Goal: Task Accomplishment & Management: Use online tool/utility

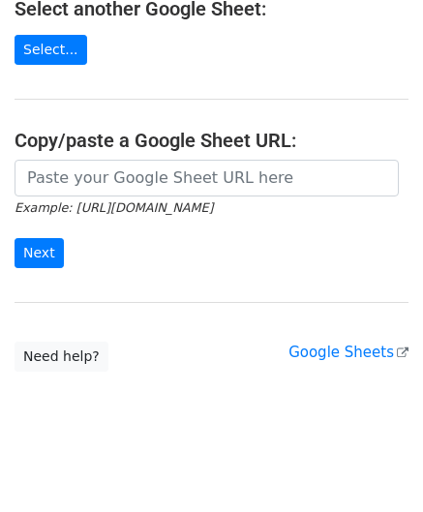
scroll to position [254, 0]
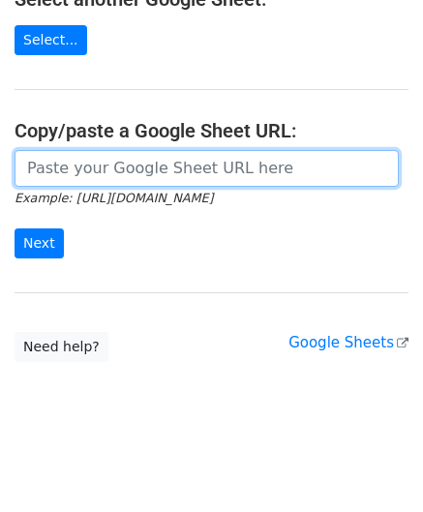
click at [54, 170] on input "url" at bounding box center [207, 168] width 385 height 37
paste input "[URL][DOMAIN_NAME]"
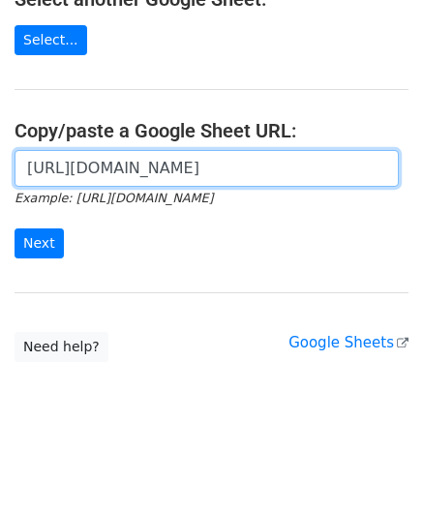
scroll to position [0, 403]
type input "[URL][DOMAIN_NAME]"
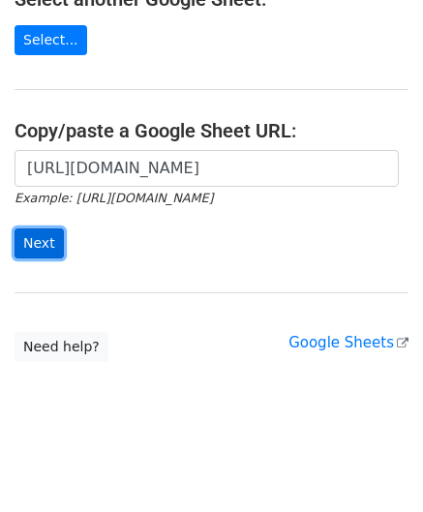
click at [41, 239] on input "Next" at bounding box center [39, 244] width 49 height 30
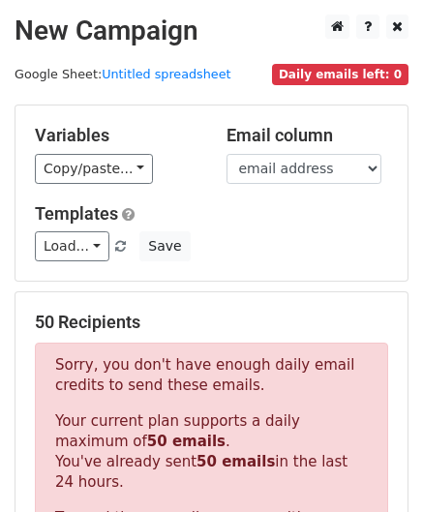
scroll to position [654, 0]
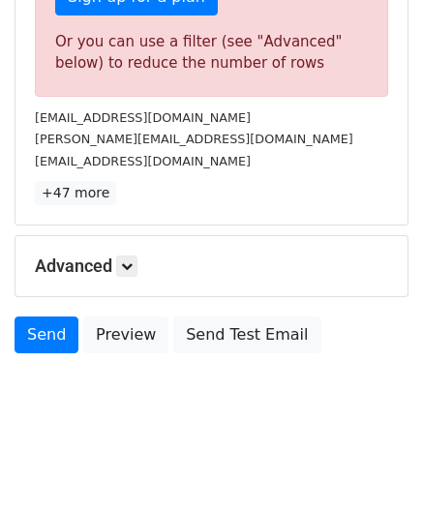
click at [128, 273] on div "Advanced Tracking Track Opens UTM Codes Track Clicks Filters Only include sprea…" at bounding box center [211, 266] width 392 height 60
click at [132, 261] on icon at bounding box center [127, 267] width 12 height 12
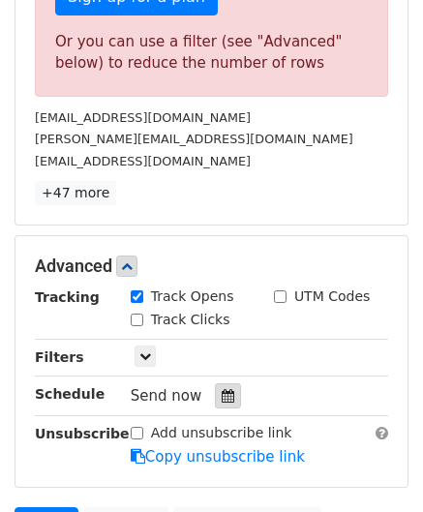
click at [222, 391] on icon at bounding box center [228, 396] width 13 height 14
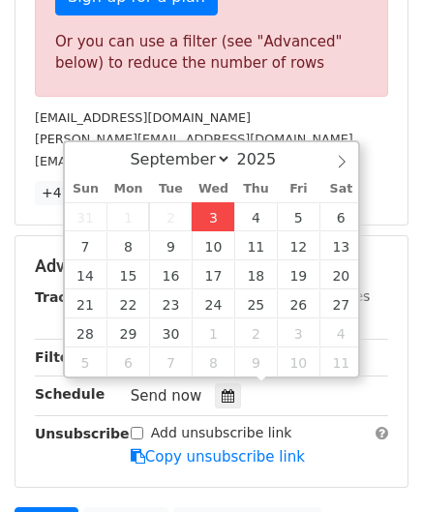
type input "2025-09-03 12:00"
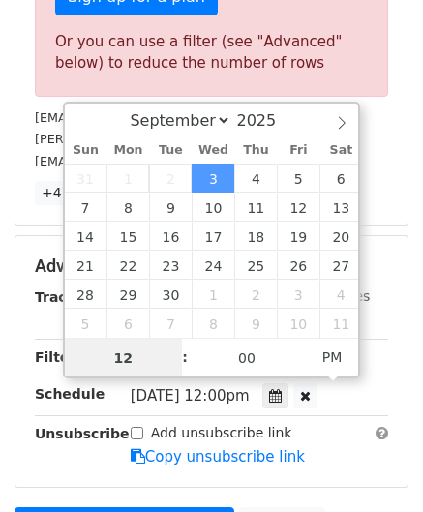
scroll to position [0, 0]
paste input "6"
type input "6"
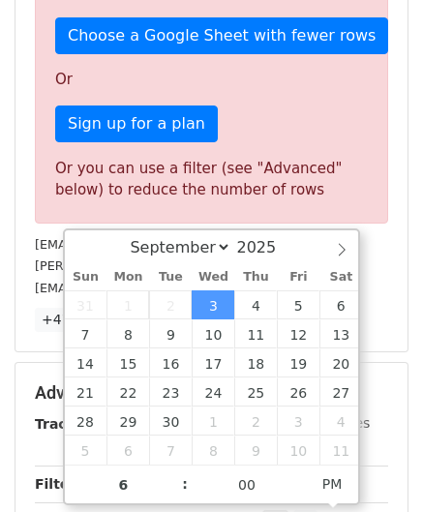
type input "2025-09-03 18:00"
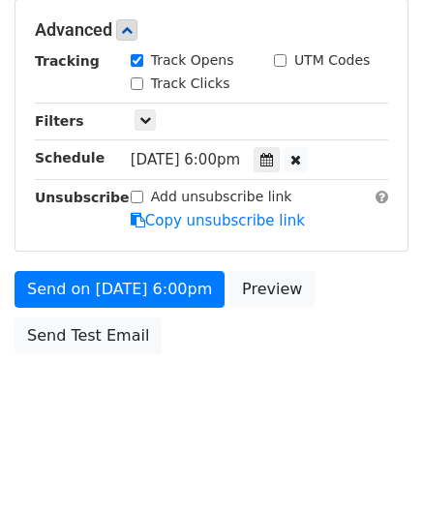
scroll to position [888, 0]
